Goal: Find specific page/section: Find specific page/section

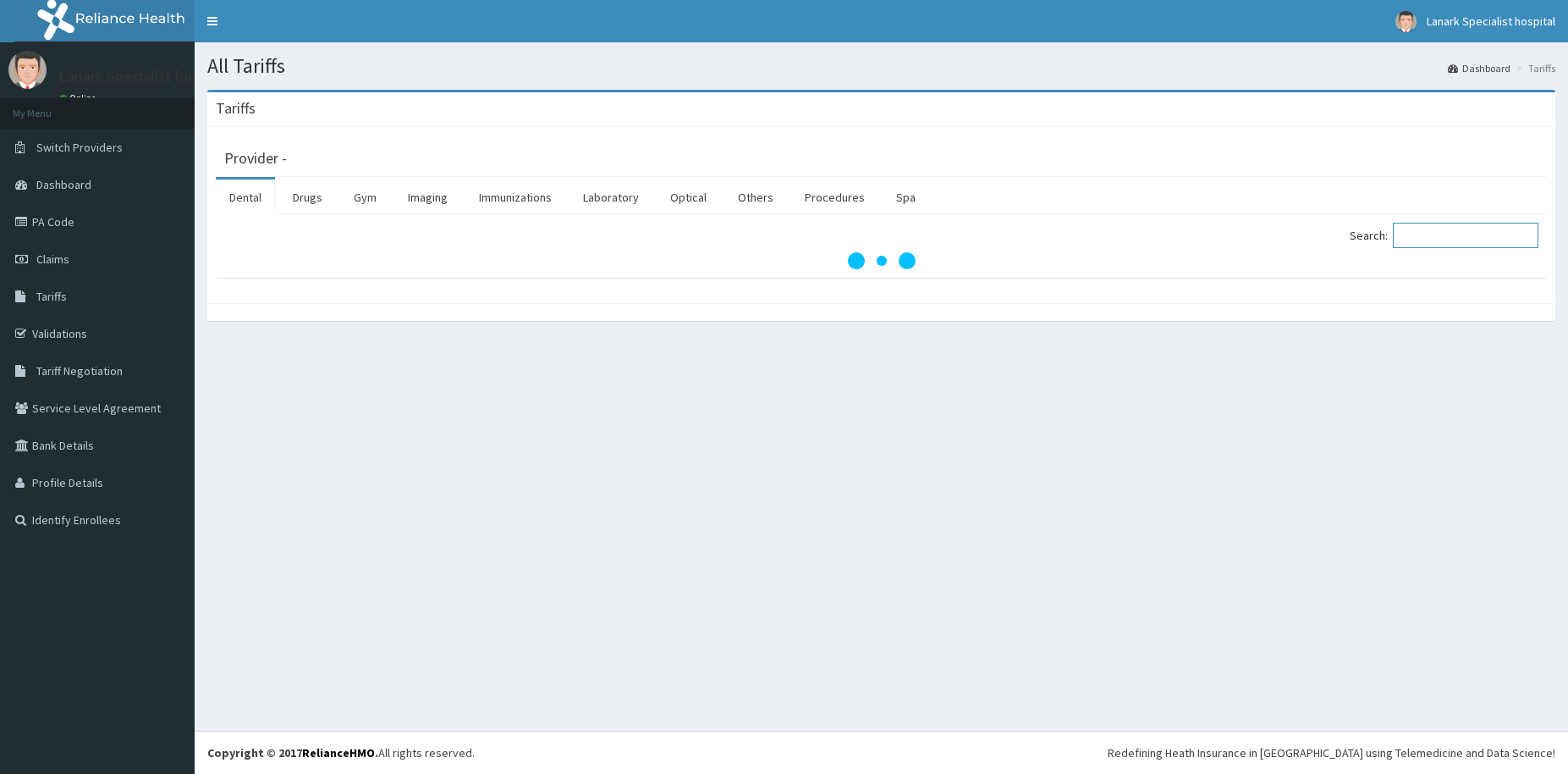
click at [1422, 235] on input "Search:" at bounding box center [1465, 235] width 145 height 25
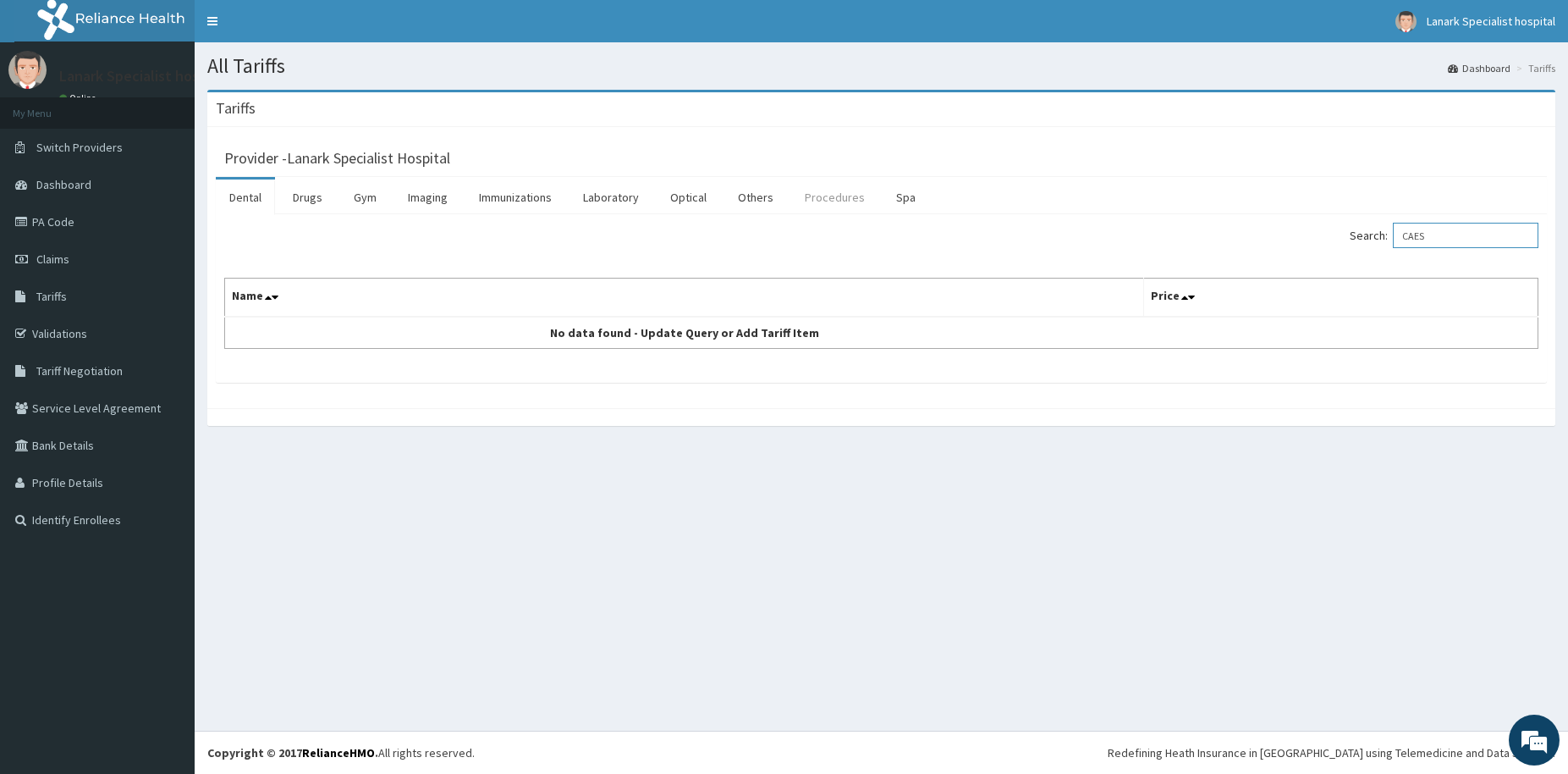
type input "CAES"
click at [829, 204] on link "Procedures" at bounding box center [835, 196] width 88 height 36
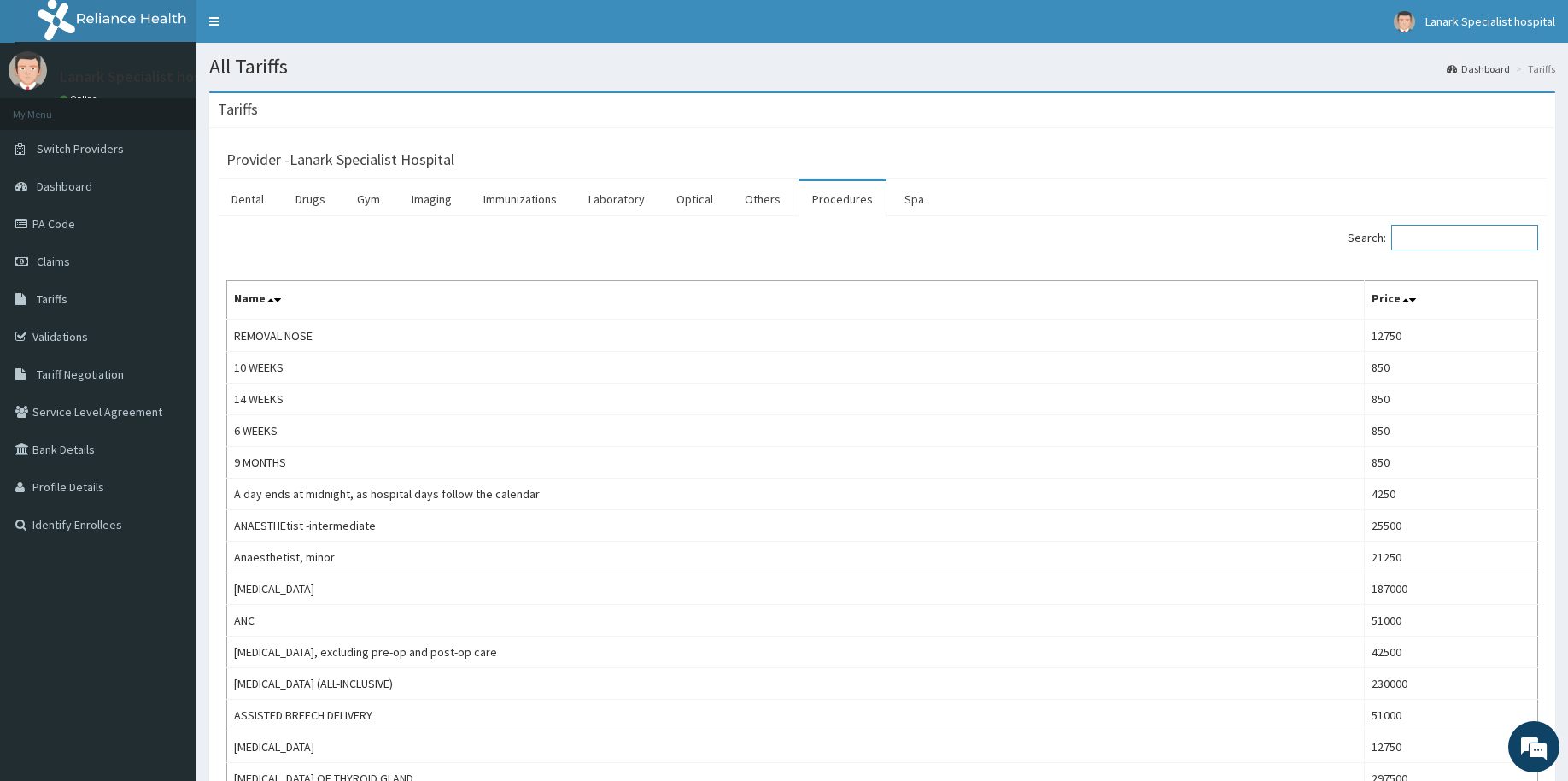
click at [1421, 234] on input "Search:" at bounding box center [1464, 237] width 147 height 25
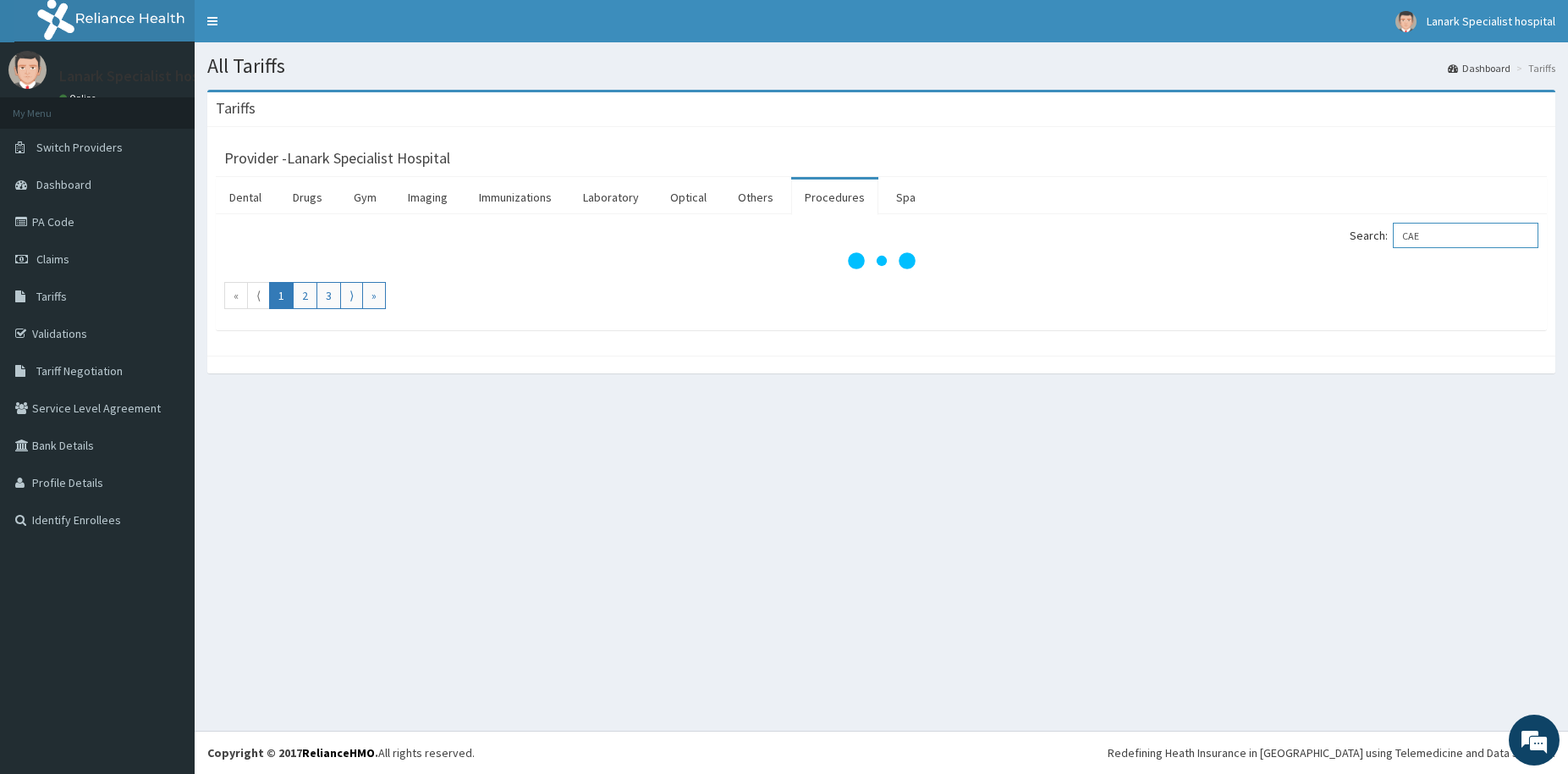
click at [1434, 235] on input "CAE" at bounding box center [1465, 235] width 145 height 25
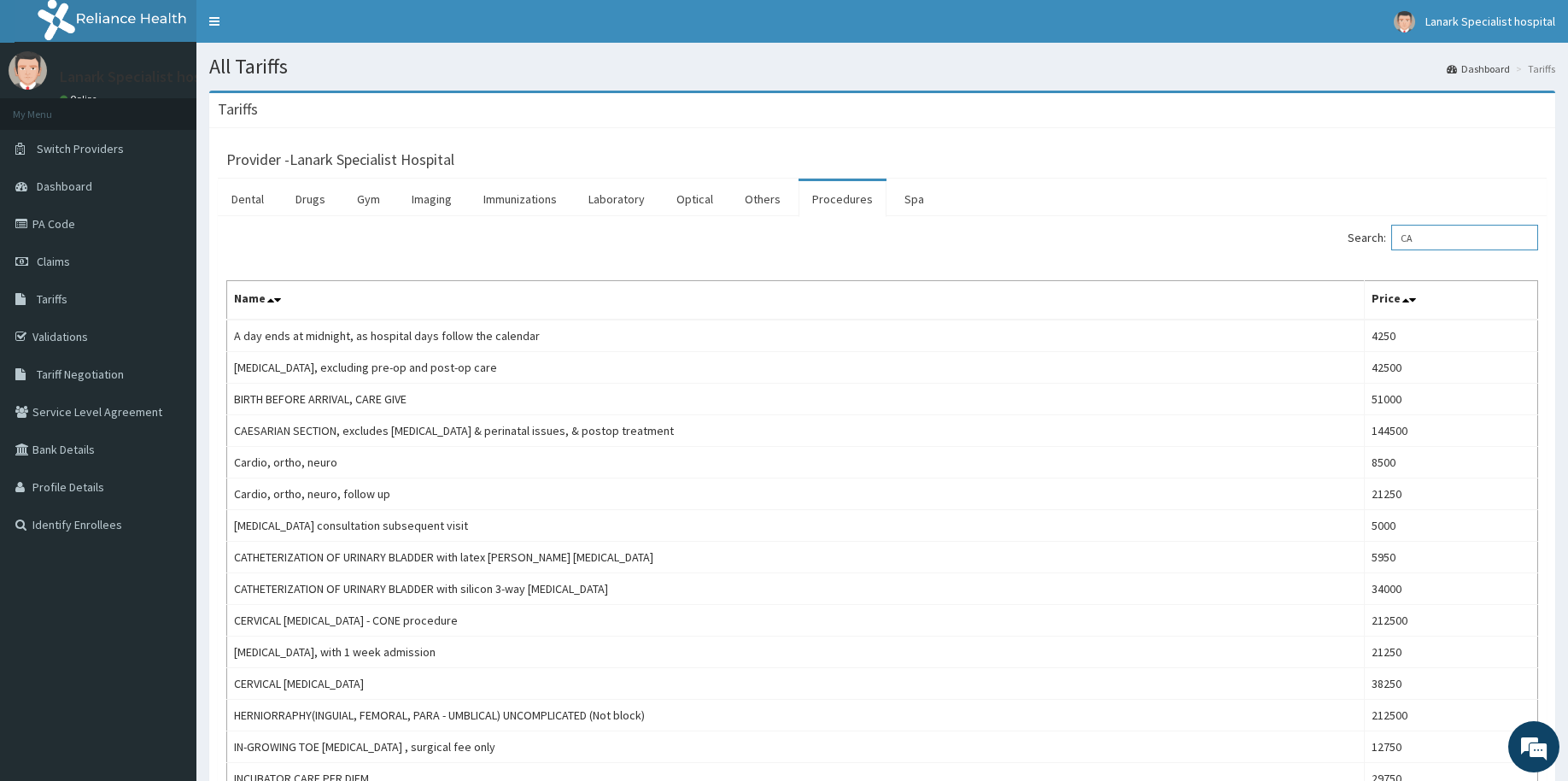
type input "CA"
click at [898, 197] on link "Spa" at bounding box center [914, 198] width 47 height 36
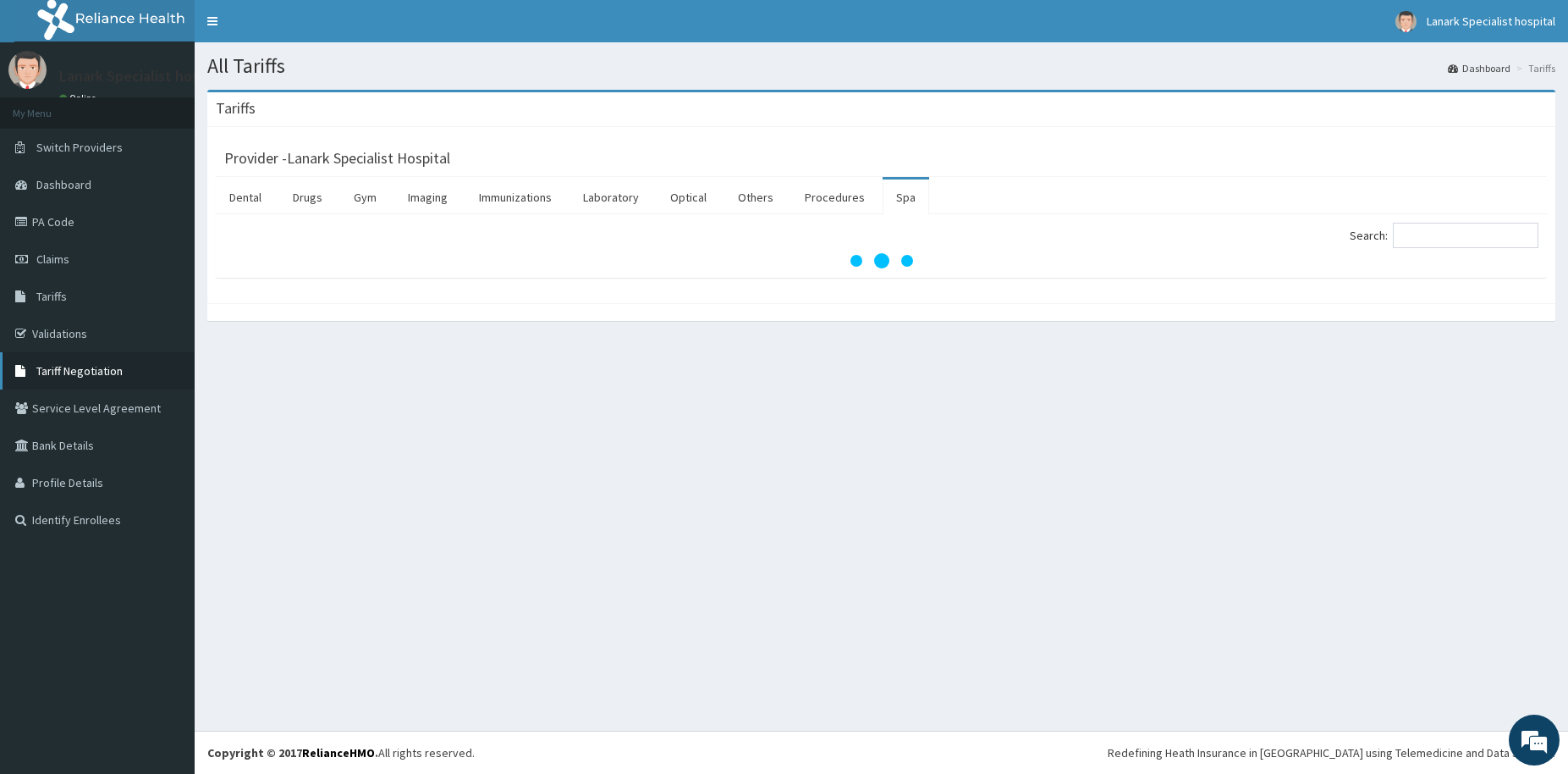
click at [84, 374] on span "Tariff Negotiation" at bounding box center [80, 371] width 87 height 15
